Goal: Task Accomplishment & Management: Manage account settings

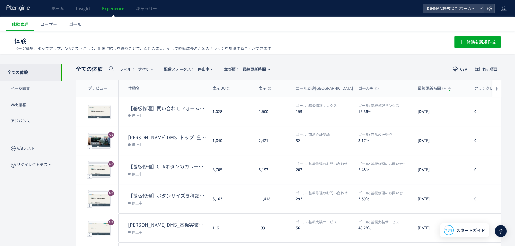
click at [16, 2] on div at bounding box center [18, 8] width 25 height 17
click at [486, 6] on icon at bounding box center [489, 8] width 6 height 6
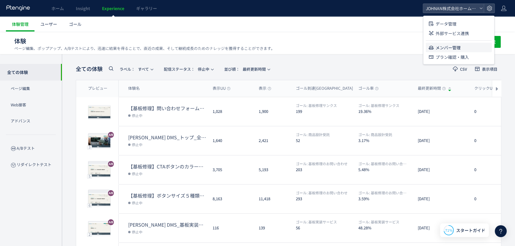
click at [457, 49] on span "メンバー管理" at bounding box center [447, 48] width 25 height 10
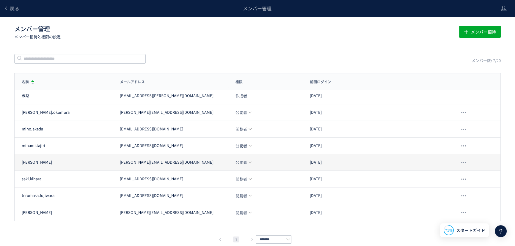
click at [251, 162] on use at bounding box center [250, 163] width 3 height 2
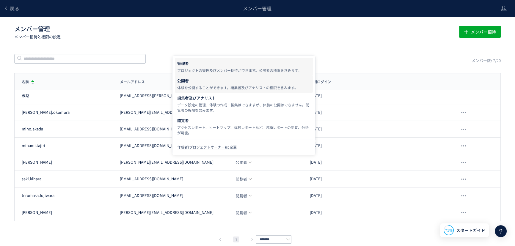
drag, startPoint x: 228, startPoint y: 68, endPoint x: 248, endPoint y: 74, distance: 21.1
click at [228, 68] on div "プロジェクトの管理及びメンバー招待ができます。公開者の権限を含みます。" at bounding box center [243, 70] width 133 height 5
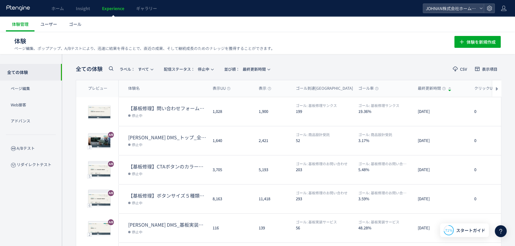
drag, startPoint x: 492, startPoint y: 8, endPoint x: 491, endPoint y: 15, distance: 6.3
click at [492, 9] on div at bounding box center [488, 8] width 11 height 9
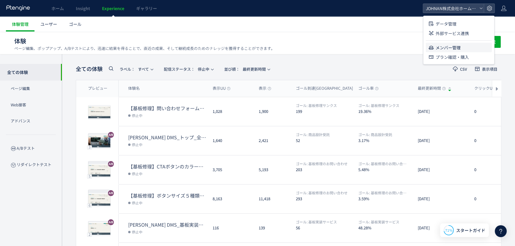
click at [461, 47] on li "メンバー管理" at bounding box center [459, 48] width 66 height 10
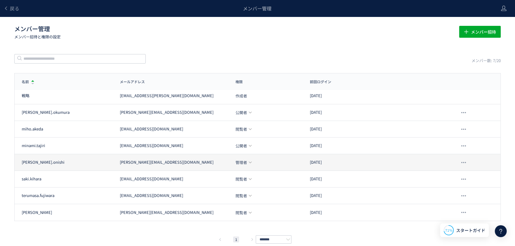
click at [253, 162] on div "管理者" at bounding box center [265, 163] width 74 height 6
click at [251, 162] on icon at bounding box center [250, 162] width 4 height 4
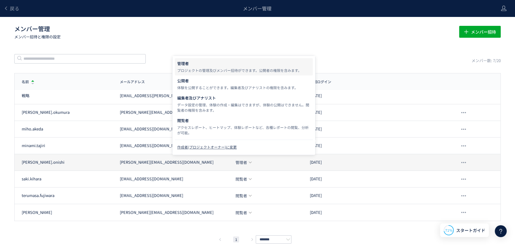
click at [251, 160] on icon at bounding box center [250, 162] width 4 height 4
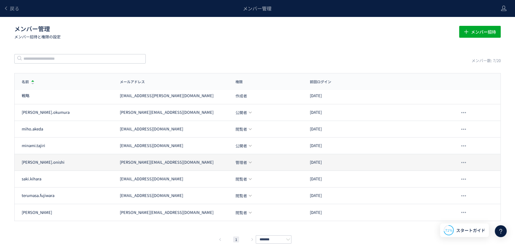
click at [250, 161] on icon at bounding box center [250, 162] width 4 height 4
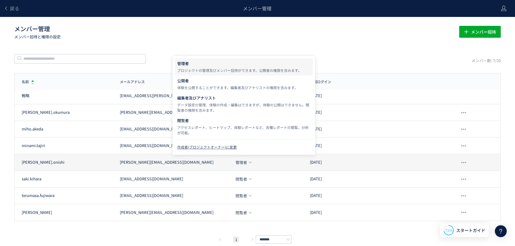
click at [249, 160] on icon at bounding box center [250, 162] width 4 height 4
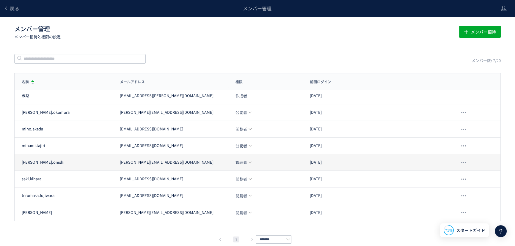
click at [249, 160] on icon at bounding box center [250, 162] width 4 height 4
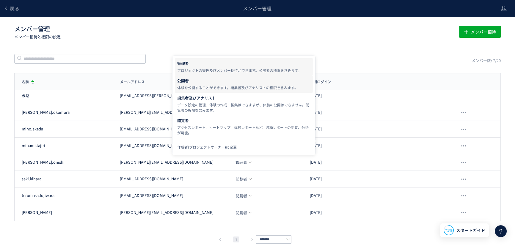
click at [0, 0] on div "公開者" at bounding box center [0, 0] width 0 height 0
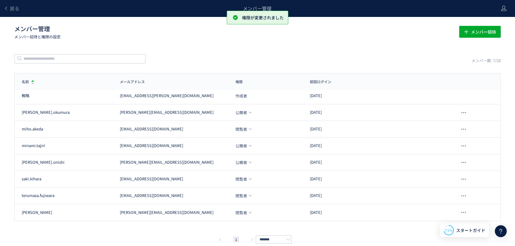
click at [363, 50] on div "戻る メンバー管理 メンバー管理 メンバー招待と権限の設定 メンバー招待 メンバー数: 7/20 名前 メールアドレス 権限 前回ログイン 名前 メールアドレ…" at bounding box center [257, 127] width 515 height 255
